Goal: Information Seeking & Learning: Find specific fact

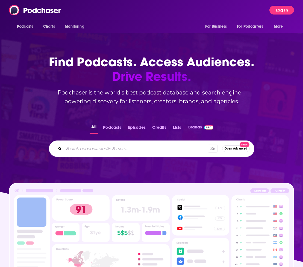
click at [277, 10] on button "Log In" at bounding box center [282, 10] width 25 height 9
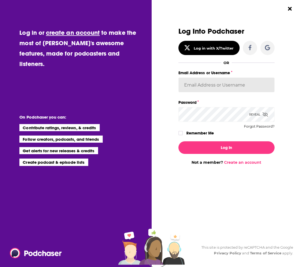
click at [227, 91] on input "Email Address or Username" at bounding box center [227, 84] width 96 height 15
paste input "[PERSON_NAME][EMAIL_ADDRESS][DOMAIN_NAME] Goldin9!"
drag, startPoint x: 264, startPoint y: 85, endPoint x: 245, endPoint y: 86, distance: 18.6
click at [245, 86] on input "[PERSON_NAME][EMAIL_ADDRESS][DOMAIN_NAME] Goldin9!" at bounding box center [227, 84] width 96 height 15
type input "[PERSON_NAME][EMAIL_ADDRESS][DOMAIN_NAME]"
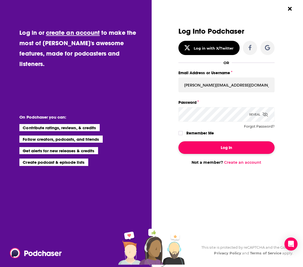
click at [235, 146] on button "Log In" at bounding box center [227, 147] width 96 height 13
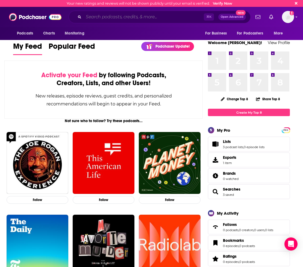
click at [103, 16] on input "Search podcasts, credits, & more..." at bounding box center [144, 17] width 120 height 9
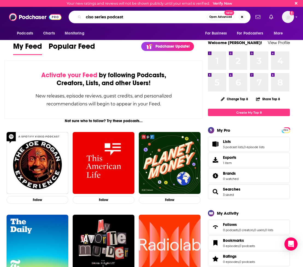
type input "ciso series podcast"
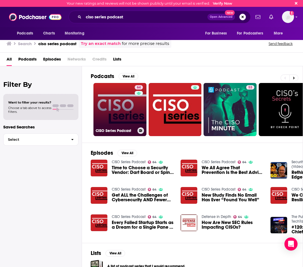
click at [119, 103] on link "64 CISO Series Podcast" at bounding box center [120, 109] width 53 height 53
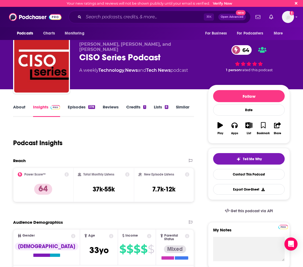
click at [21, 106] on link "About" at bounding box center [19, 110] width 12 height 13
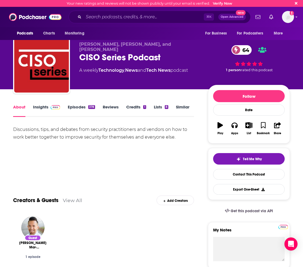
click at [38, 108] on link "Insights" at bounding box center [46, 110] width 27 height 13
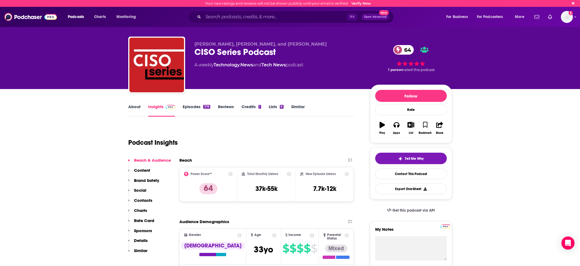
click at [268, 155] on div "Podcast Insights" at bounding box center [241, 142] width 226 height 32
drag, startPoint x: 275, startPoint y: 189, endPoint x: 248, endPoint y: 190, distance: 27.1
click at [248, 190] on div "Total Monthly Listens 37k-55k" at bounding box center [267, 184] width 50 height 25
copy h3 "37k-55k"
click at [303, 134] on div "Podcast Insights" at bounding box center [238, 140] width 221 height 28
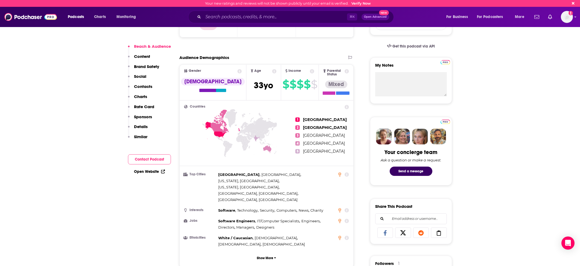
scroll to position [166, 0]
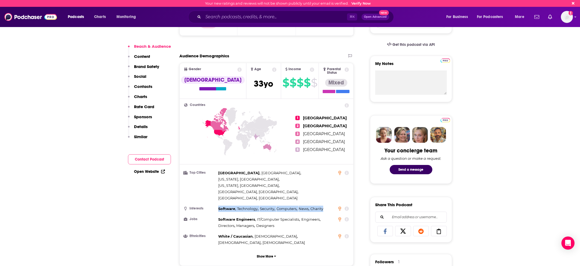
drag, startPoint x: 324, startPoint y: 188, endPoint x: 213, endPoint y: 190, distance: 111.9
click at [213, 206] on li "Interests Software , Technology , Security , Computers , News , Charity" at bounding box center [266, 209] width 165 height 6
copy li "Software , Technology , Security , Computers , News , Charity"
